Goal: Task Accomplishment & Management: Use online tool/utility

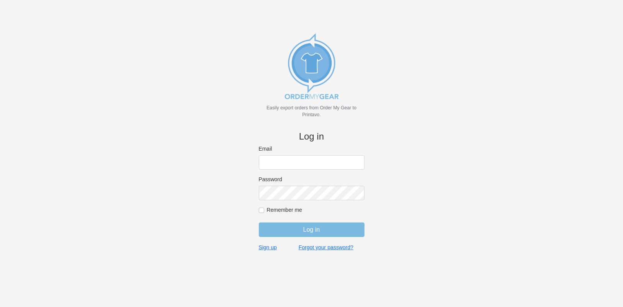
type input "[EMAIL_ADDRESS][DOMAIN_NAME]"
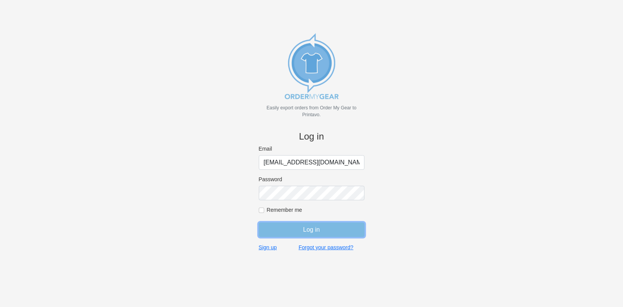
click at [292, 228] on input "Log in" at bounding box center [312, 230] width 106 height 15
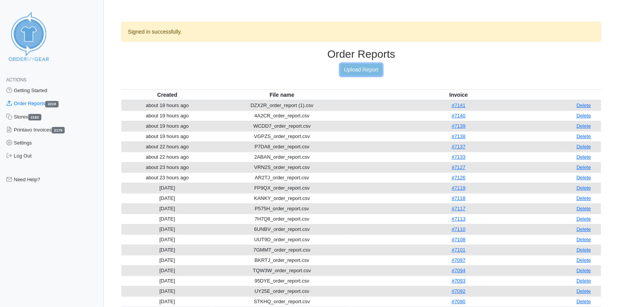
click at [352, 72] on link "Upload Report" at bounding box center [360, 70] width 41 height 12
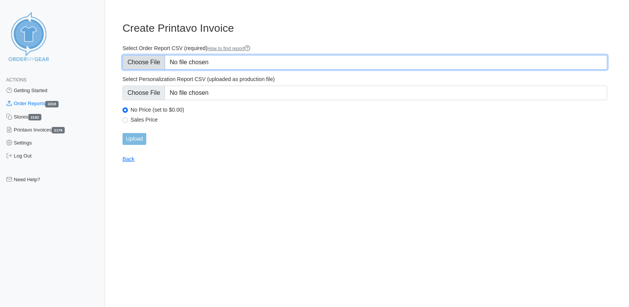
click at [147, 61] on input "Select Order Report CSV (required) How to find report" at bounding box center [365, 62] width 485 height 15
type input "C:\fakepath\HQ2VC_order_report.csv"
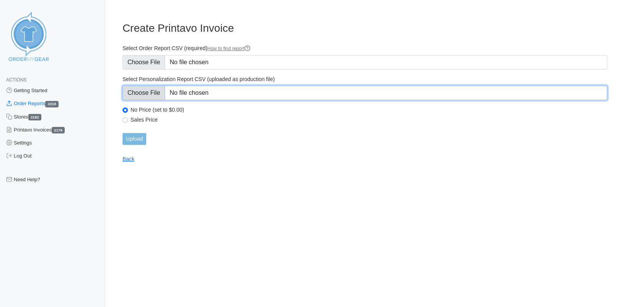
click at [155, 93] on input "Select Personalization Report CSV (uploaded as production file)" at bounding box center [365, 93] width 485 height 15
type input "C:\fakepath\HQ2VC_personalization_report.csv"
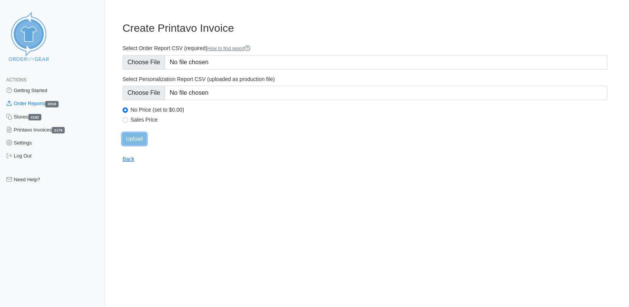
click at [133, 139] on input "Upload" at bounding box center [135, 139] width 24 height 12
